Goal: Register for event/course

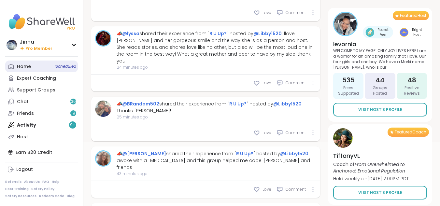
click at [25, 64] on div "Home 1 Scheduled" at bounding box center [24, 66] width 14 height 7
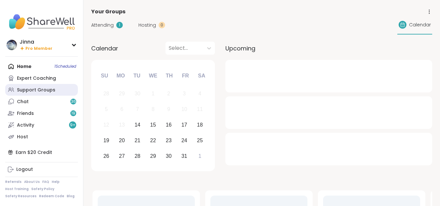
click at [42, 89] on div "Support Groups" at bounding box center [36, 90] width 38 height 7
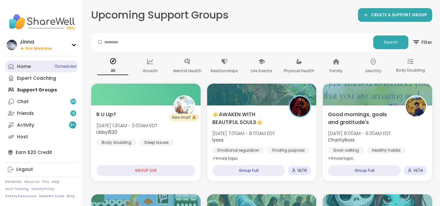
click at [24, 65] on div "Home 1 Scheduled" at bounding box center [24, 66] width 14 height 7
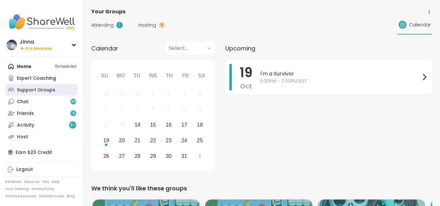
click at [43, 88] on div "Support Groups" at bounding box center [36, 90] width 38 height 7
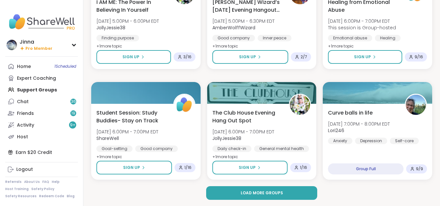
scroll to position [1220, 0]
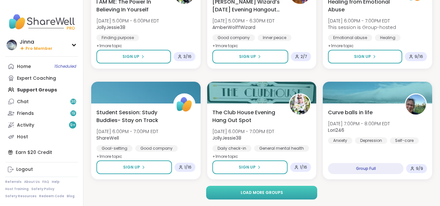
click at [283, 191] on button "Load more groups" at bounding box center [261, 193] width 111 height 14
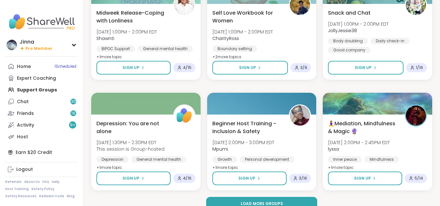
scroll to position [2548, 0]
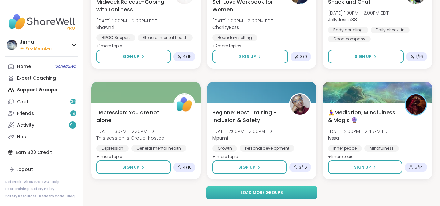
click at [279, 190] on span "Load more groups" at bounding box center [262, 193] width 42 height 6
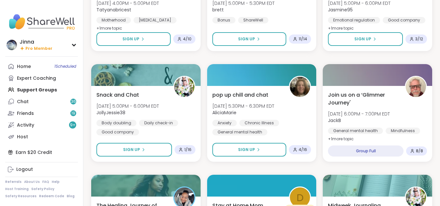
scroll to position [3125, 0]
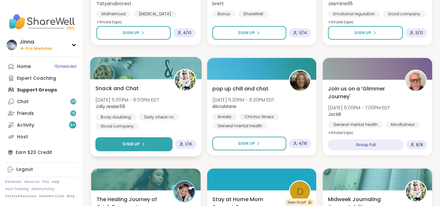
click at [136, 140] on button "Sign Up" at bounding box center [133, 144] width 77 height 14
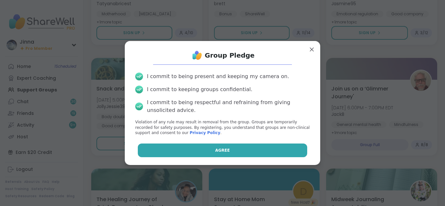
click at [216, 149] on span "Agree" at bounding box center [222, 150] width 15 height 6
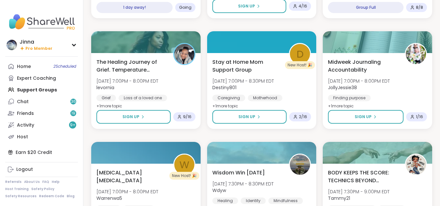
scroll to position [3268, 0]
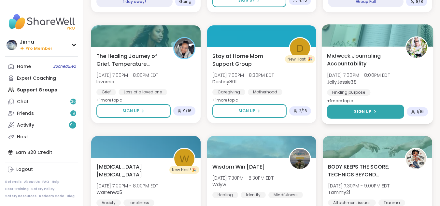
click at [368, 110] on span "Sign Up" at bounding box center [362, 112] width 17 height 6
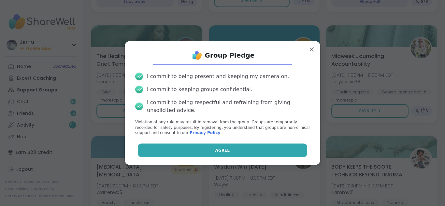
click at [281, 146] on button "Agree" at bounding box center [223, 151] width 170 height 14
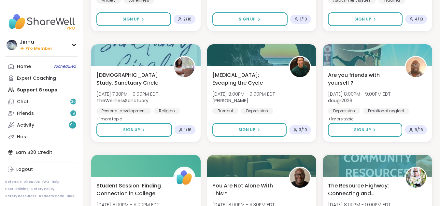
scroll to position [3477, 0]
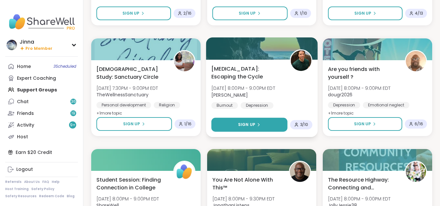
click at [252, 121] on button "Sign Up" at bounding box center [249, 125] width 76 height 14
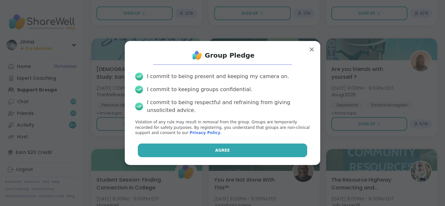
click at [243, 148] on button "Agree" at bounding box center [223, 151] width 170 height 14
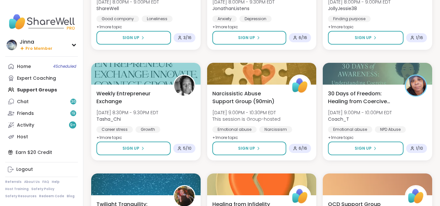
scroll to position [3668, 0]
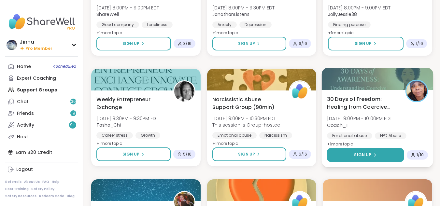
click at [375, 151] on button "Sign Up" at bounding box center [365, 155] width 77 height 14
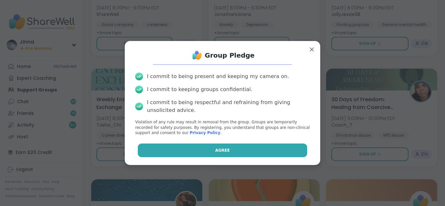
click at [255, 146] on button "Agree" at bounding box center [223, 151] width 170 height 14
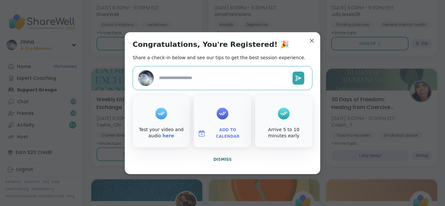
type textarea "*"
